Goal: Navigation & Orientation: Find specific page/section

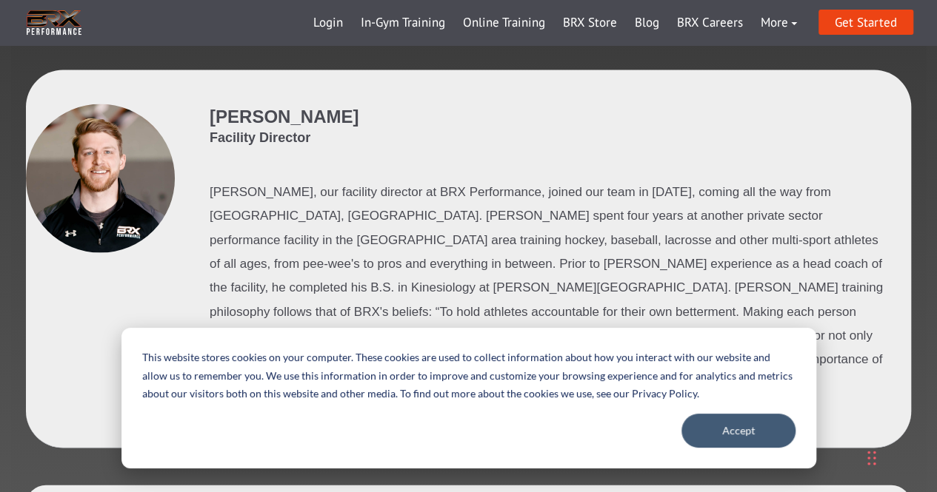
scroll to position [1422, 0]
click at [751, 431] on button "Accept" at bounding box center [738, 431] width 114 height 34
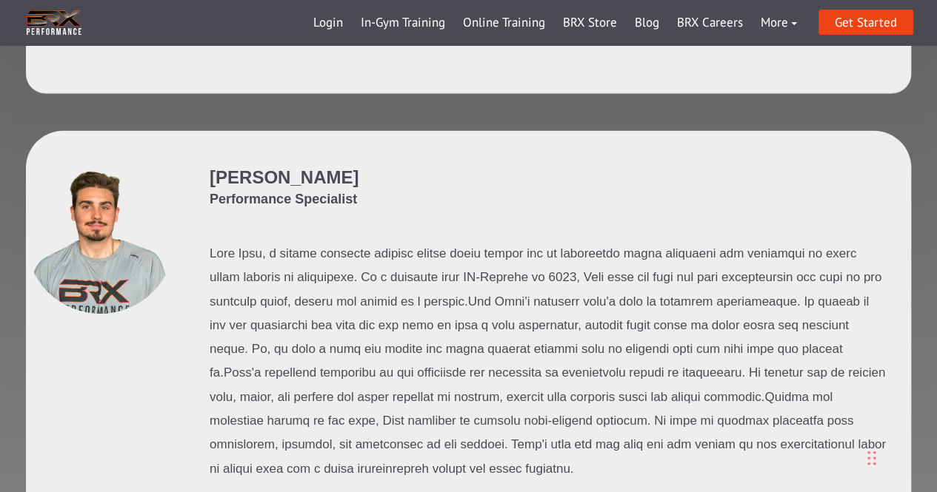
scroll to position [0, 0]
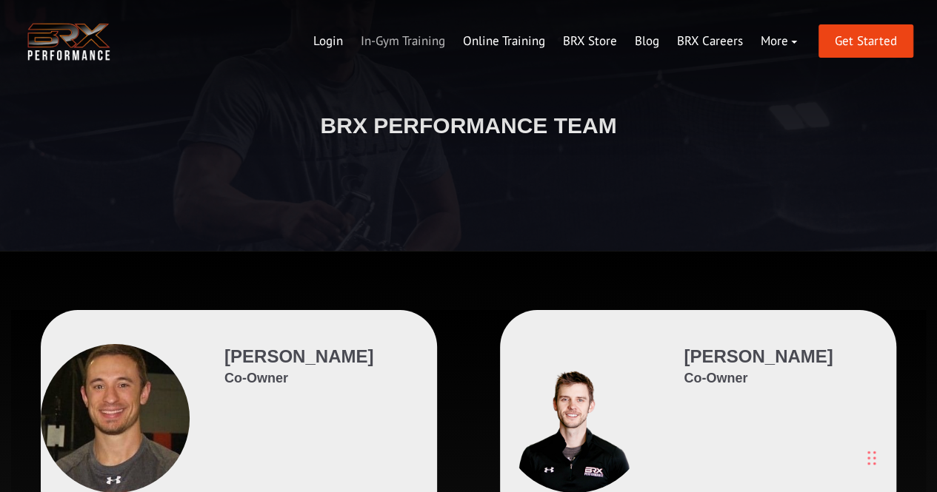
click at [400, 47] on link "In-Gym Training" at bounding box center [403, 42] width 102 height 36
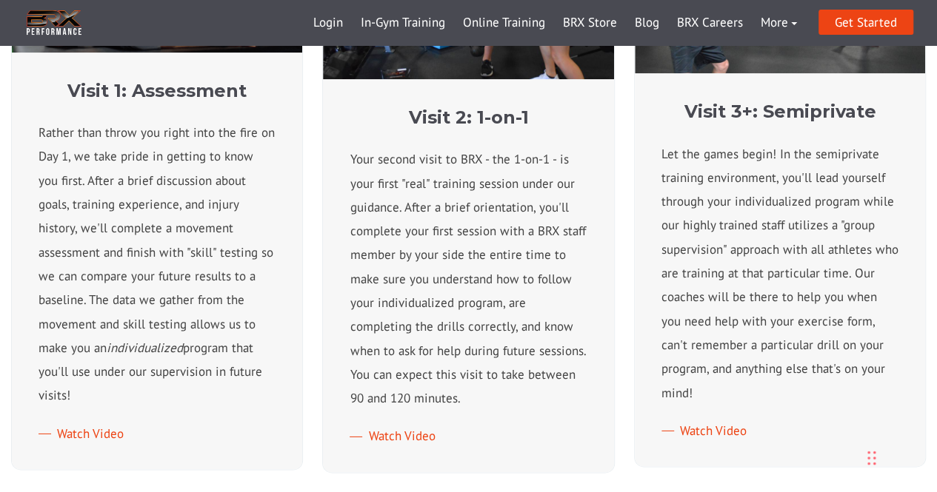
scroll to position [721, 0]
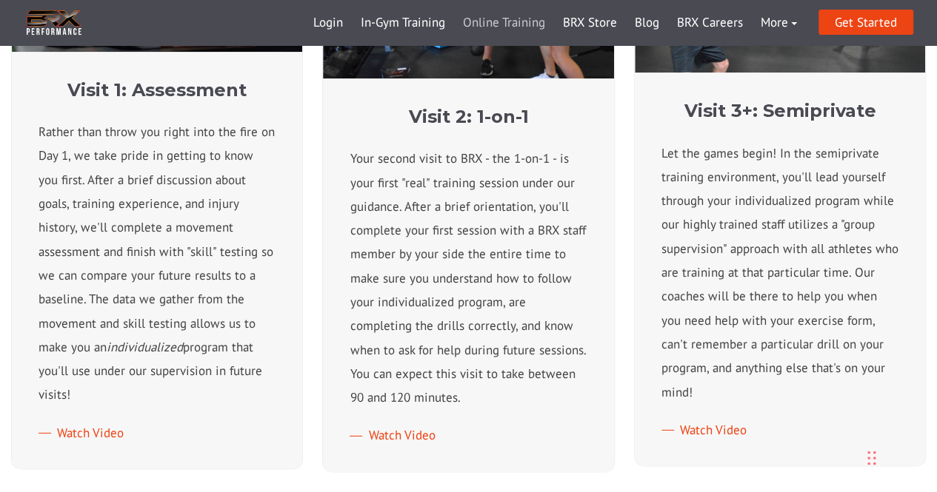
click at [518, 24] on link "Online Training" at bounding box center [504, 23] width 100 height 36
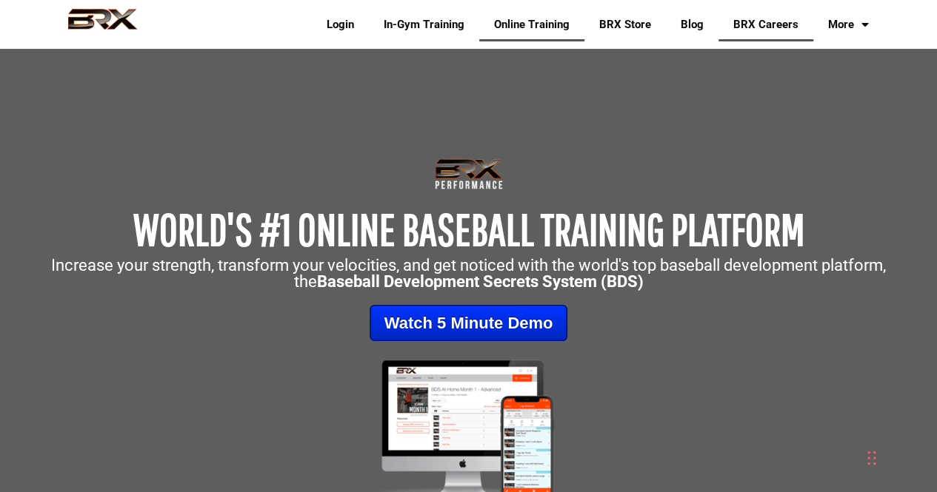
click at [765, 22] on link "BRX Careers" at bounding box center [765, 24] width 95 height 34
